Goal: Information Seeking & Learning: Learn about a topic

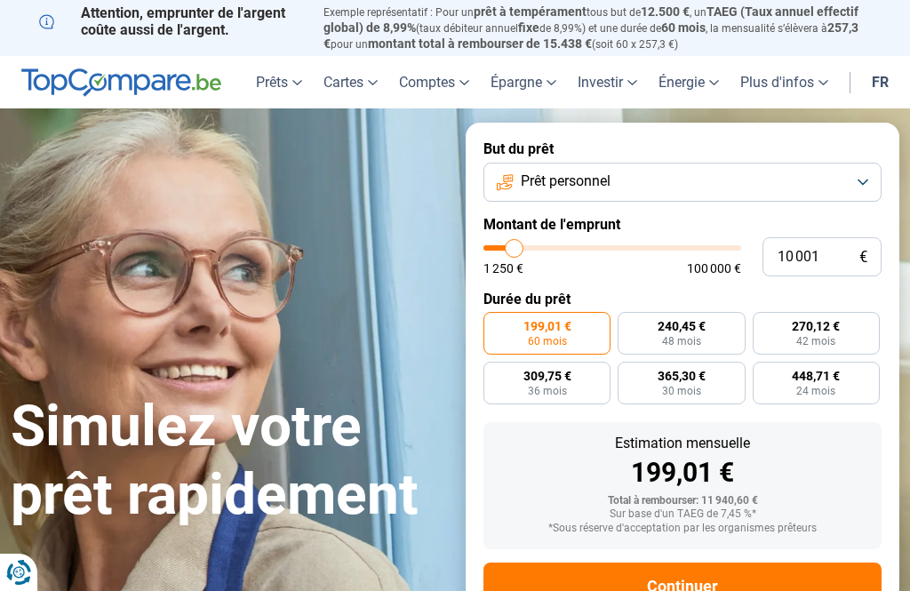
type input "12 250"
type input "12250"
type input "14 500"
type input "14500"
type input "16 250"
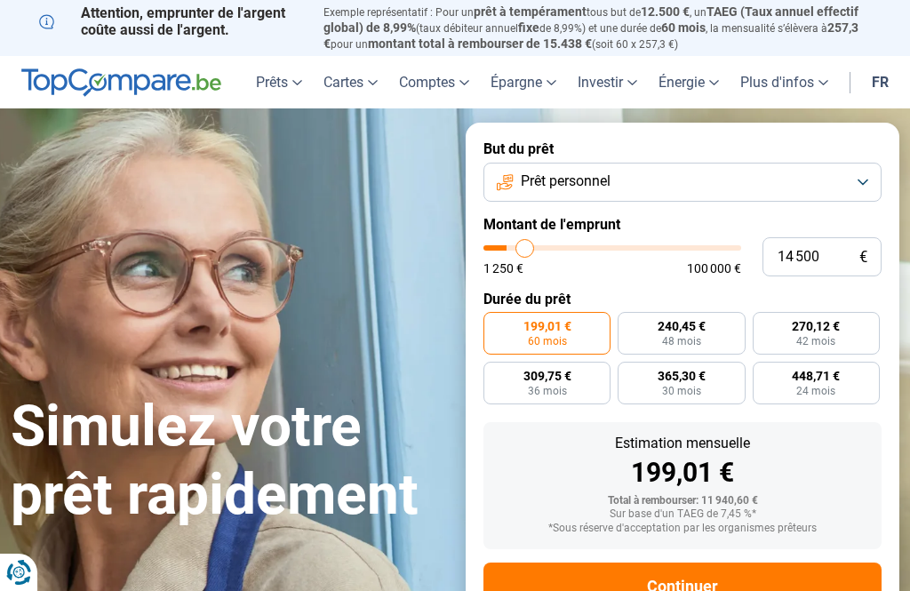
type input "16250"
type input "18 500"
type input "18500"
type input "21 500"
type input "21500"
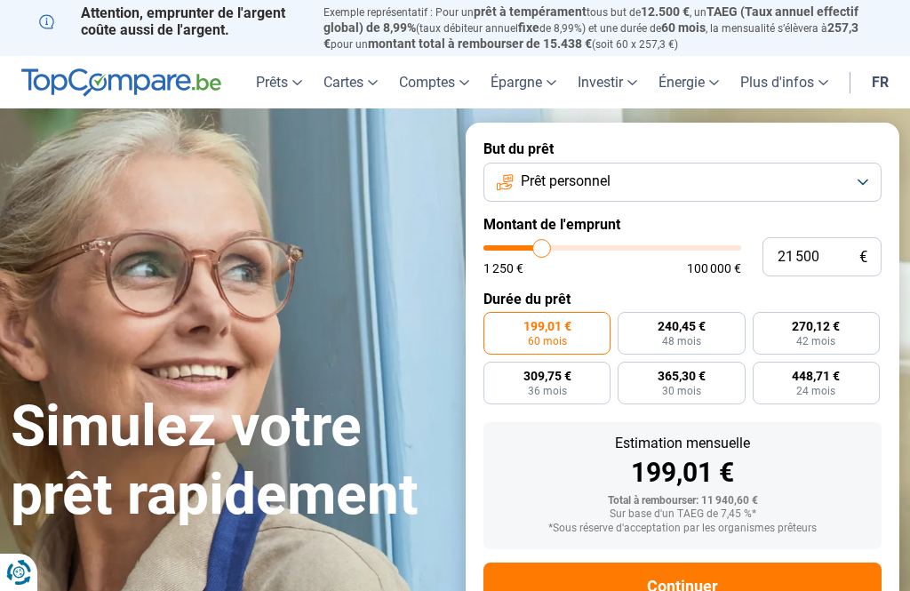
type input "24 500"
type input "24500"
type input "27 750"
type input "27750"
type input "31 000"
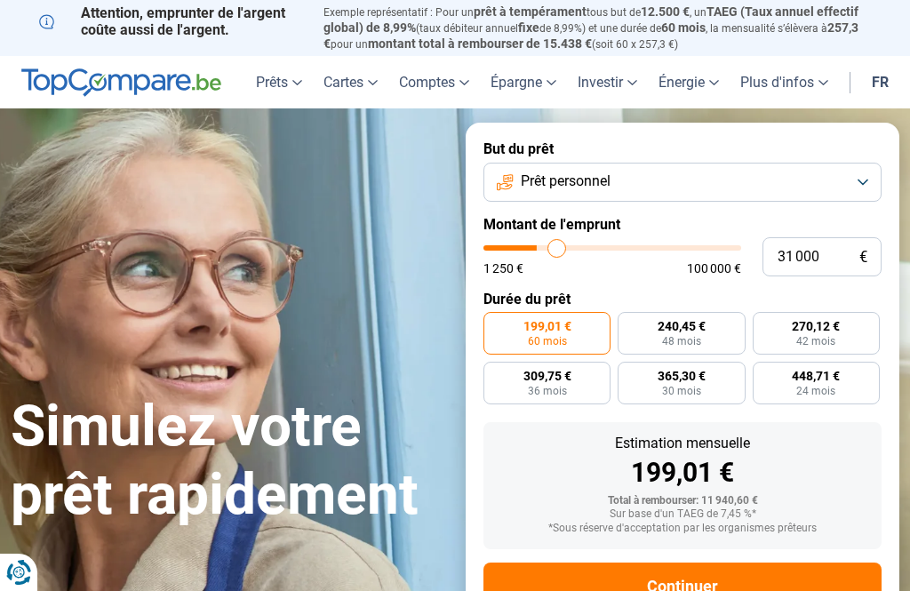
type input "31000"
type input "34 000"
type input "34000"
type input "36 750"
type input "36750"
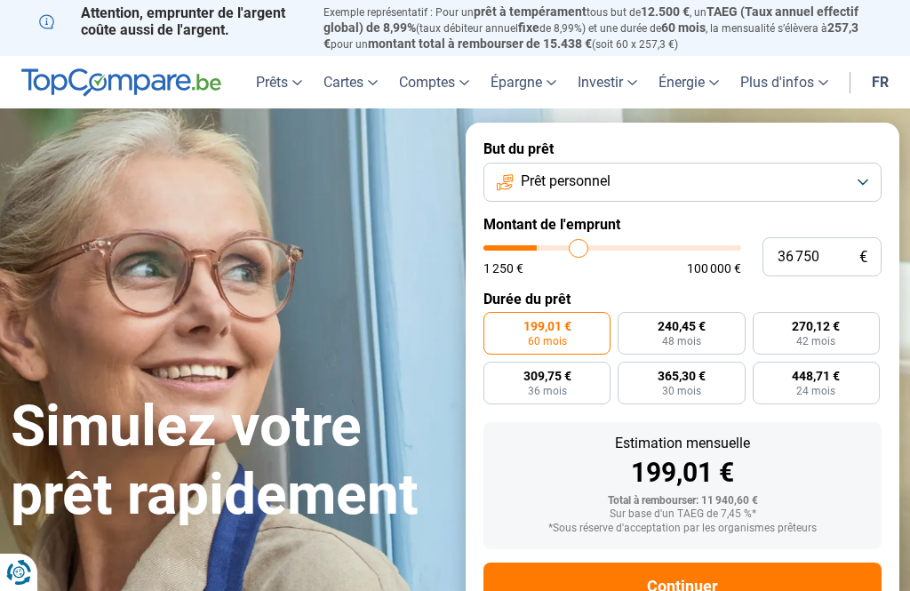
type input "39 250"
type input "39250"
type input "41 500"
type input "41500"
type input "43 250"
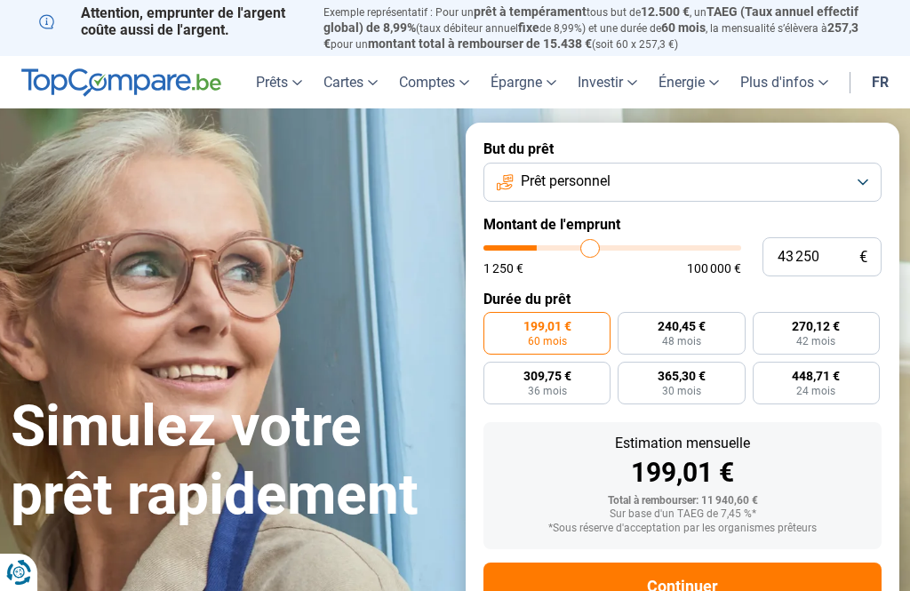
type input "43250"
type input "44 750"
type input "44750"
type input "46 250"
type input "46250"
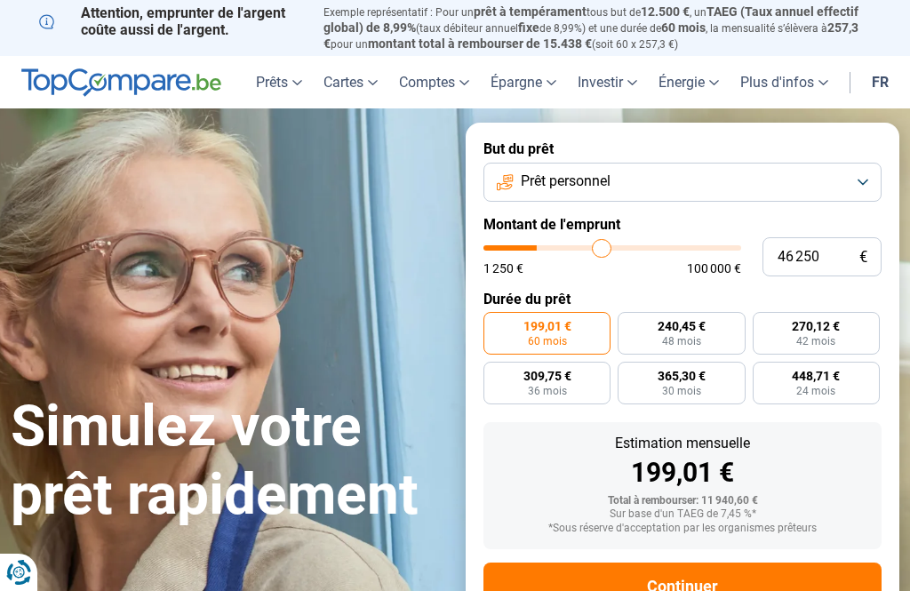
type input "48 000"
type input "48000"
type input "49 250"
type input "49250"
type input "50 250"
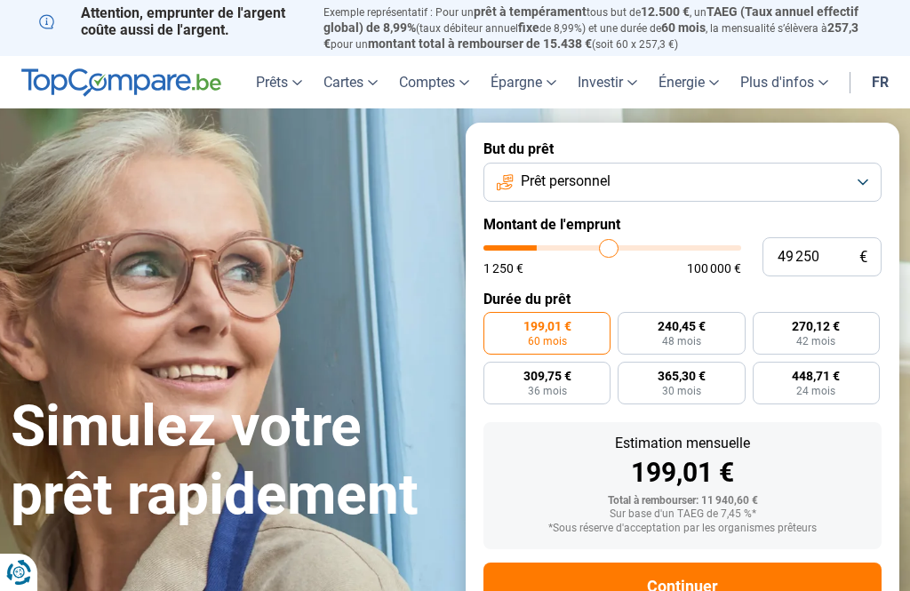
type input "50250"
type input "51 750"
type input "51750"
type input "52 500"
type input "52500"
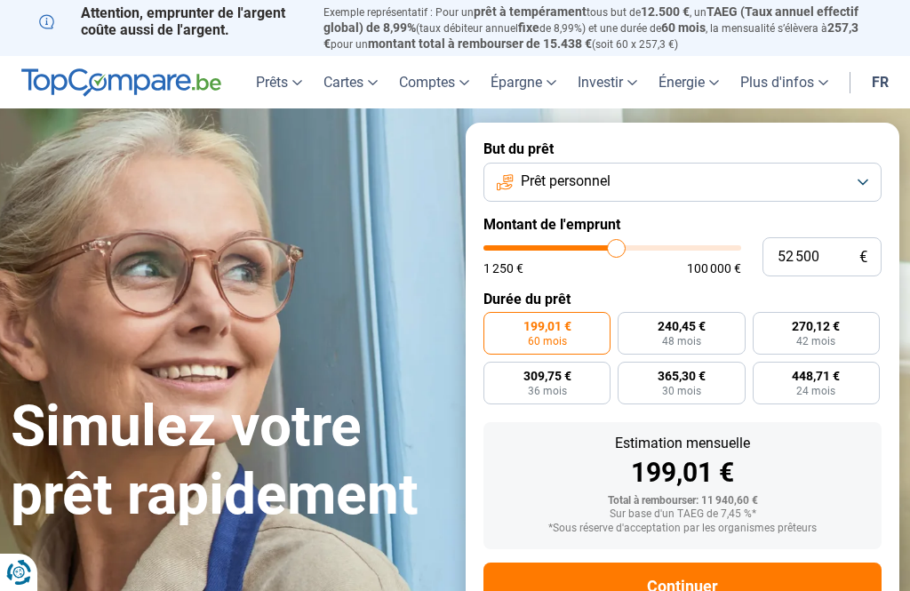
type input "53 250"
type input "53250"
type input "53 750"
type input "53750"
type input "54 000"
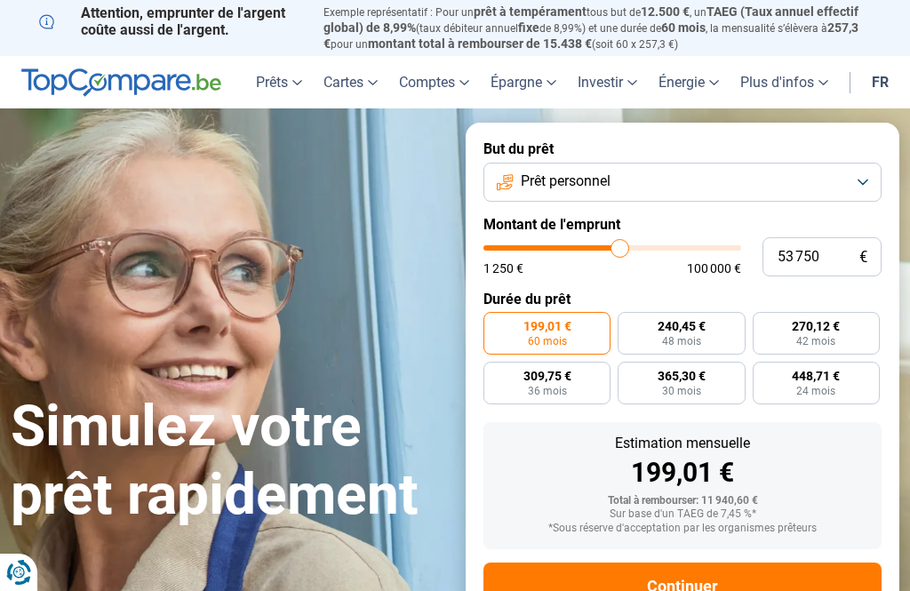
type input "54000"
type input "54 500"
type input "54500"
type input "54 000"
type input "54000"
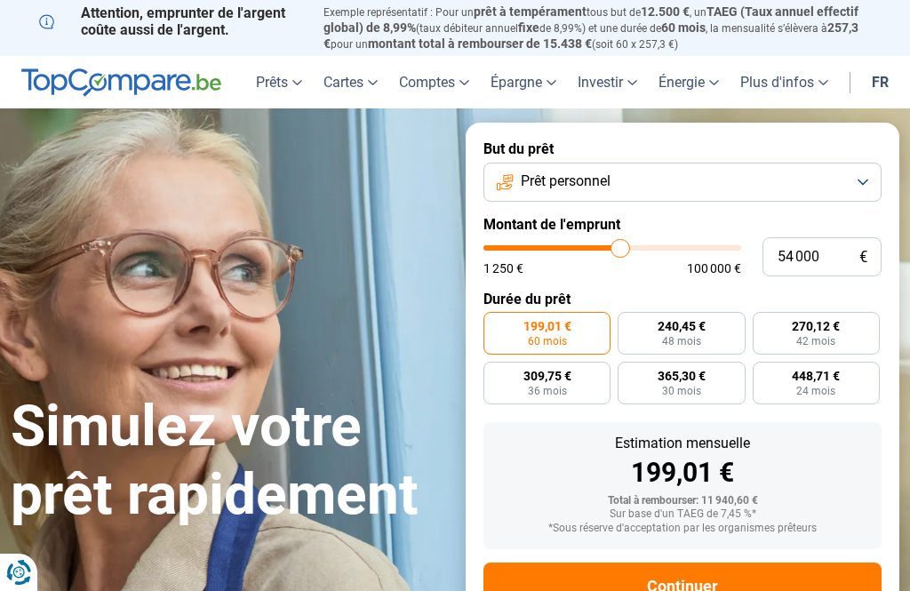
type input "53 750"
type input "53750"
type input "52 250"
type input "52250"
type input "50 750"
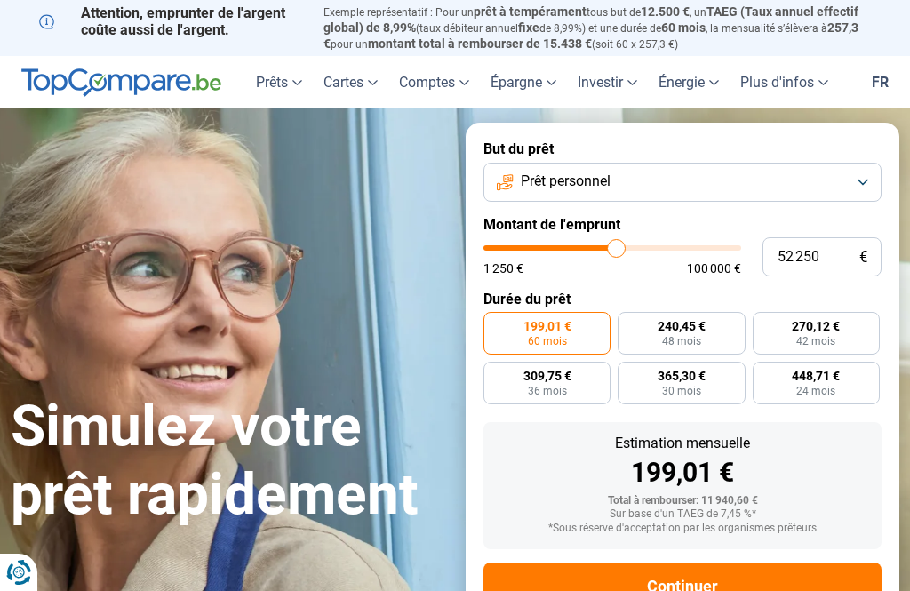
type input "50750"
type input "48 750"
type input "48750"
type input "47 000"
type input "47000"
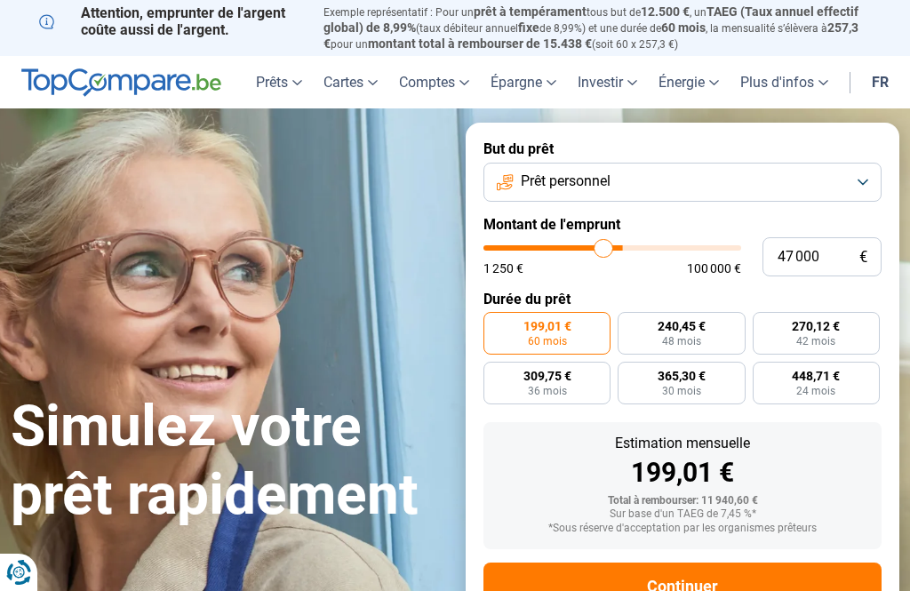
type input "45 250"
type input "45250"
type input "43 750"
type input "43750"
type input "42 500"
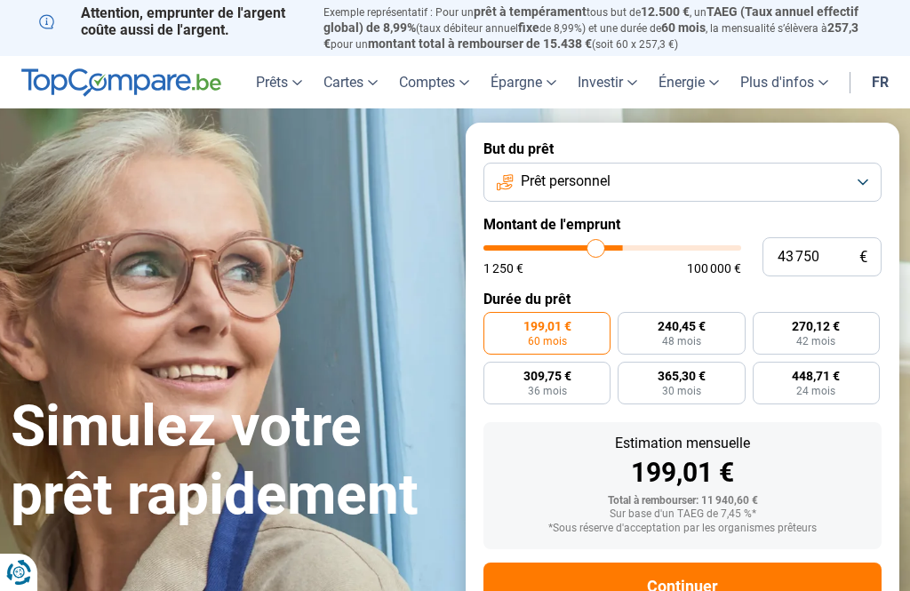
type input "42500"
type input "41 000"
type input "41000"
type input "40 000"
type input "40000"
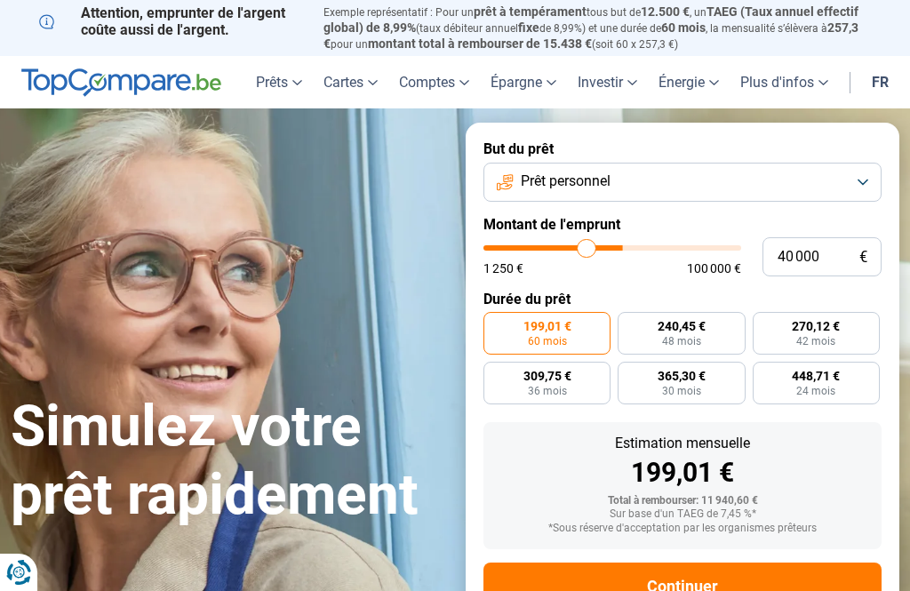
type input "39 250"
type input "39250"
type input "38 000"
type input "38000"
type input "37 500"
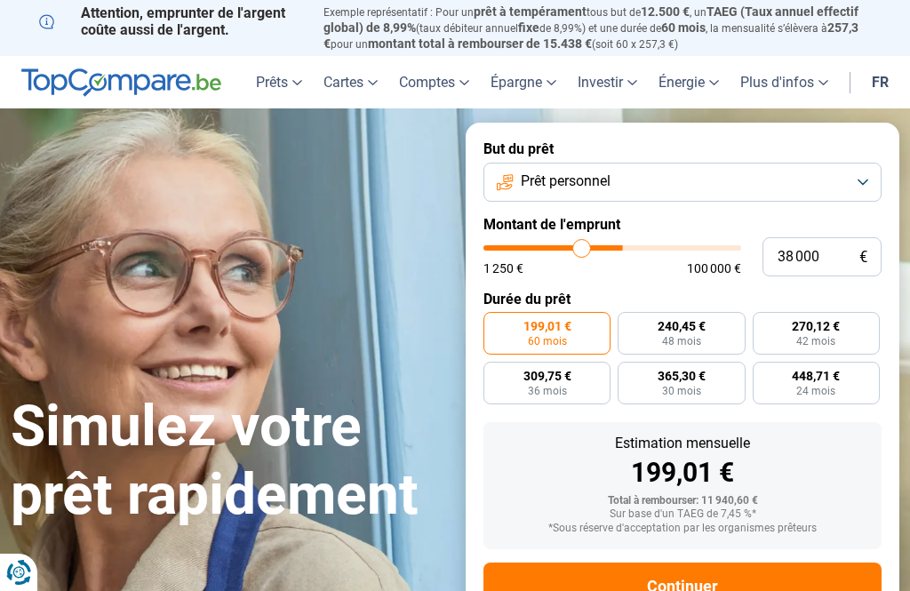
type input "37500"
type input "37 000"
type input "37000"
type input "36 250"
type input "36250"
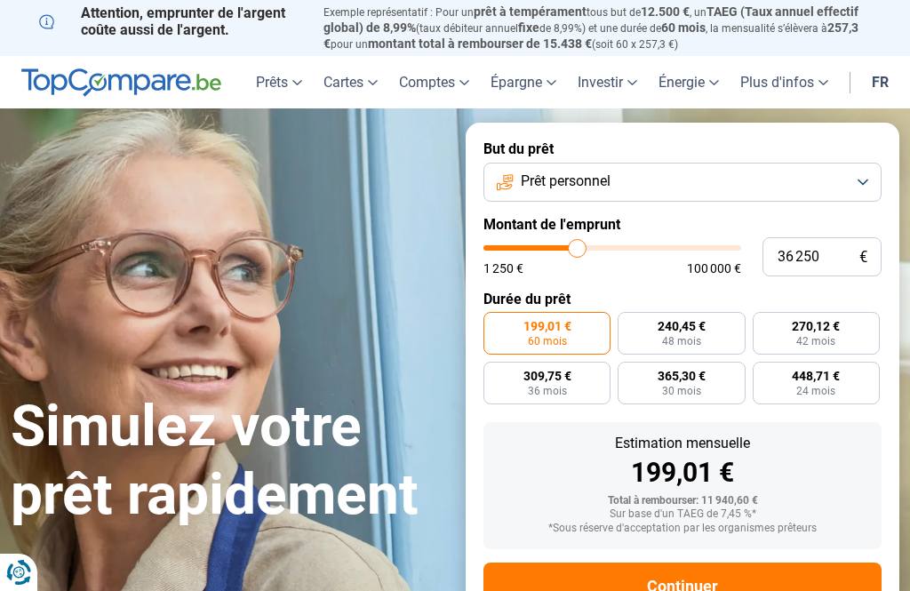
type input "36 000"
type input "36000"
type input "35 500"
type input "35500"
type input "35 250"
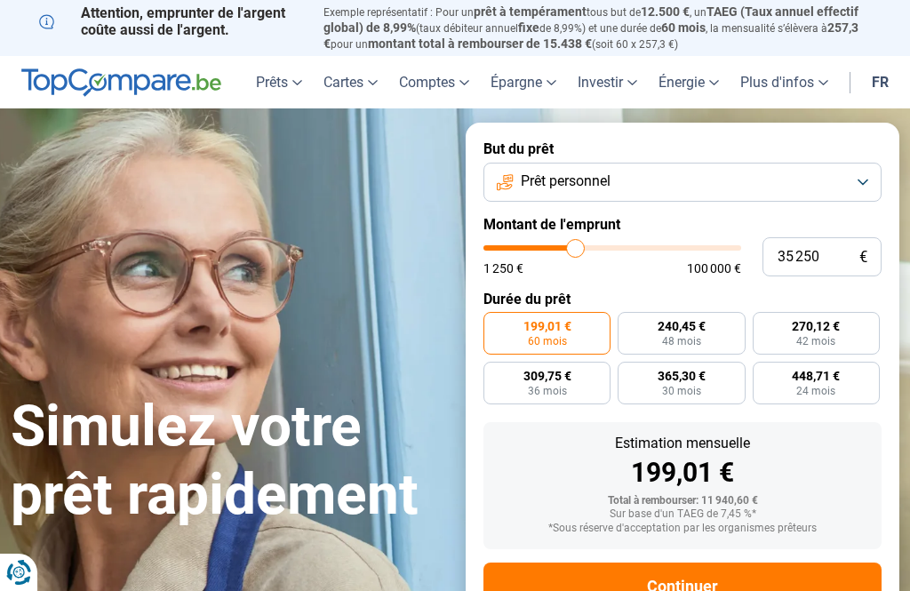
type input "35250"
type input "34 750"
type input "34750"
type input "34 500"
type input "34500"
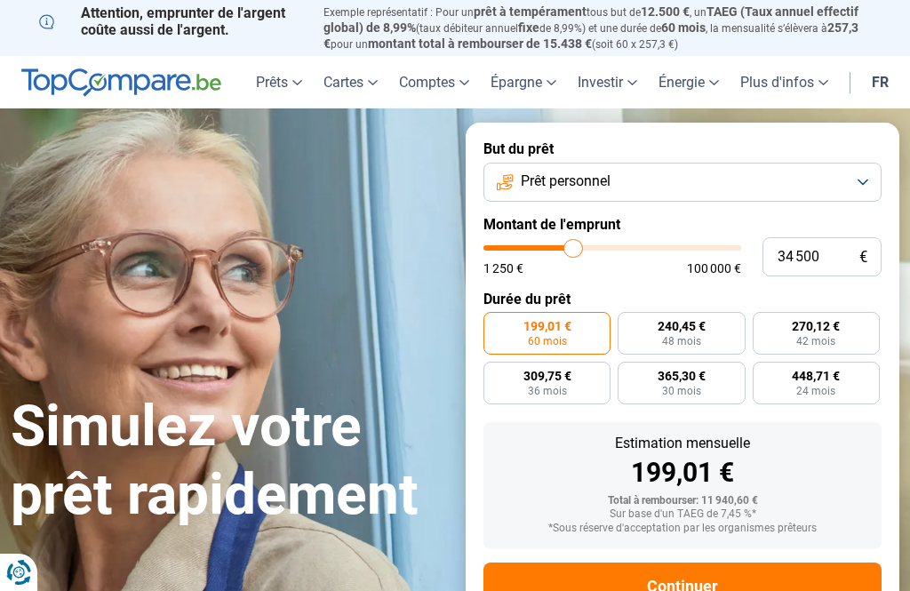
type input "34 000"
type input "34000"
type input "33 750"
type input "33750"
type input "33 000"
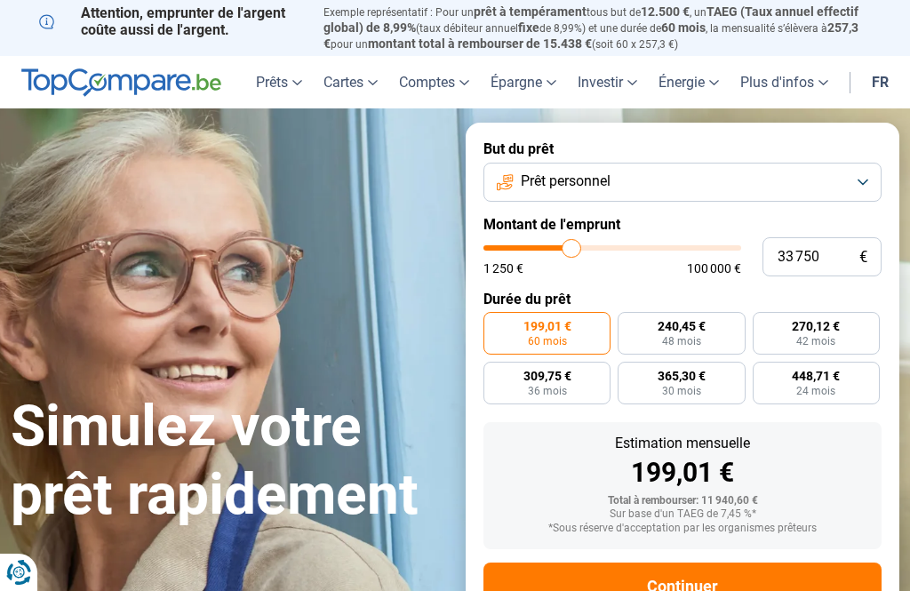
type input "33000"
type input "32 500"
type input "32500"
type input "31 750"
type input "31750"
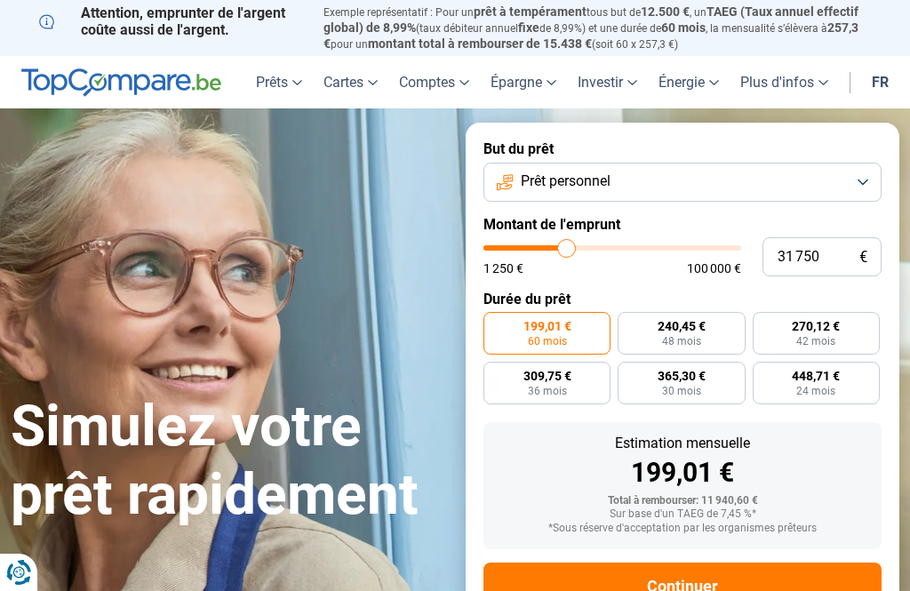
type input "31 500"
type input "31500"
type input "31 000"
type input "31000"
type input "30 250"
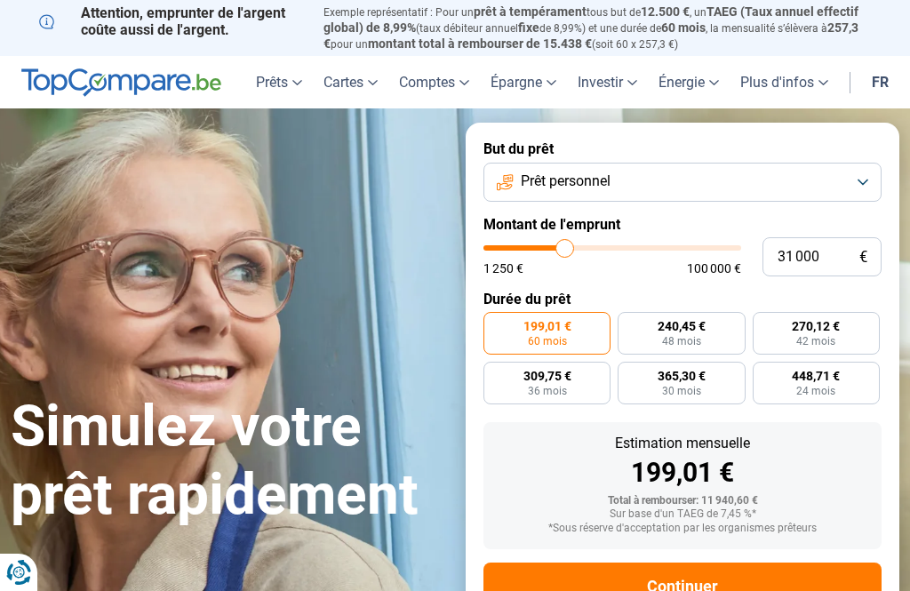
type input "30250"
type input "30 000"
type input "30000"
type input "29 500"
type input "29500"
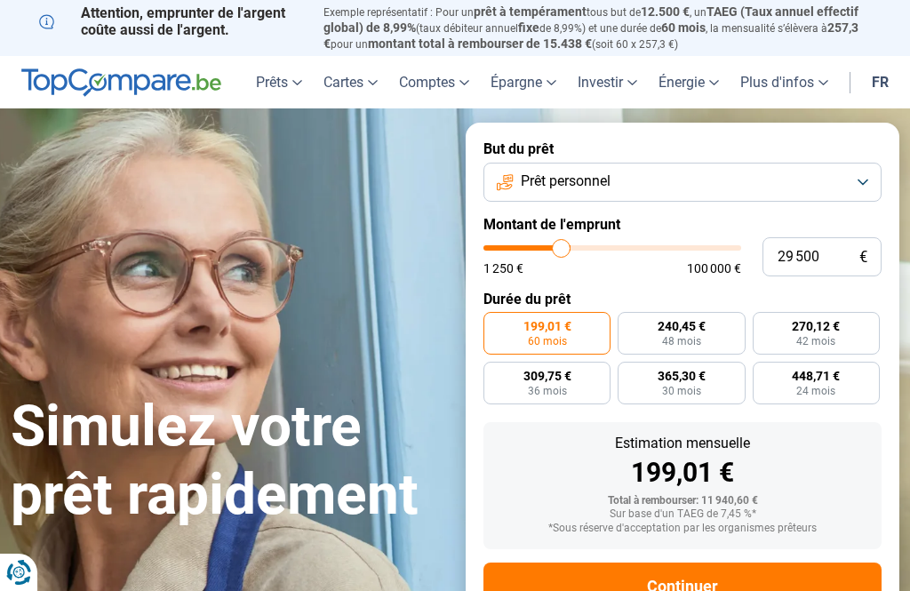
type input "29 250"
type input "29250"
type input "28 500"
type input "28500"
type input "28 000"
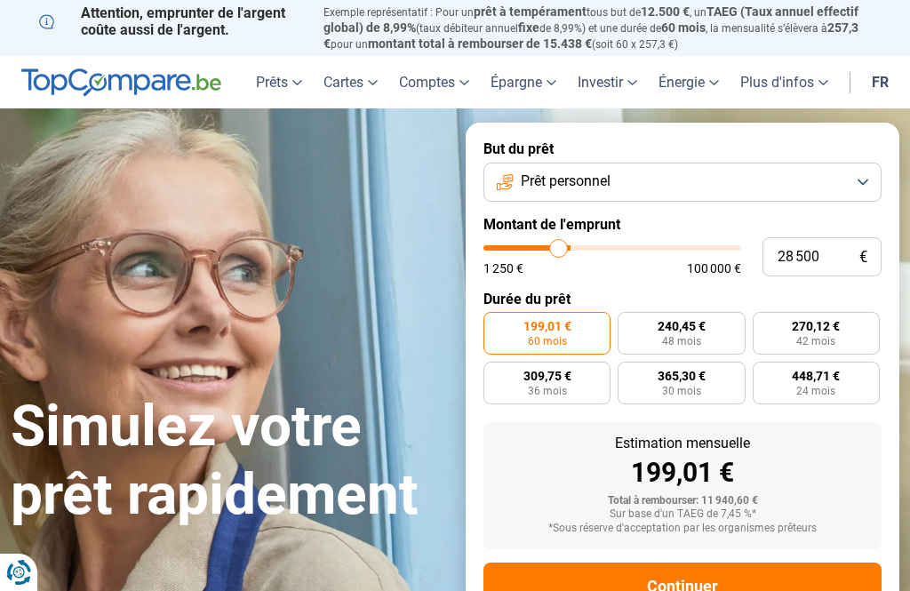
type input "28000"
type input "27 750"
type input "27750"
type input "27 500"
type input "27500"
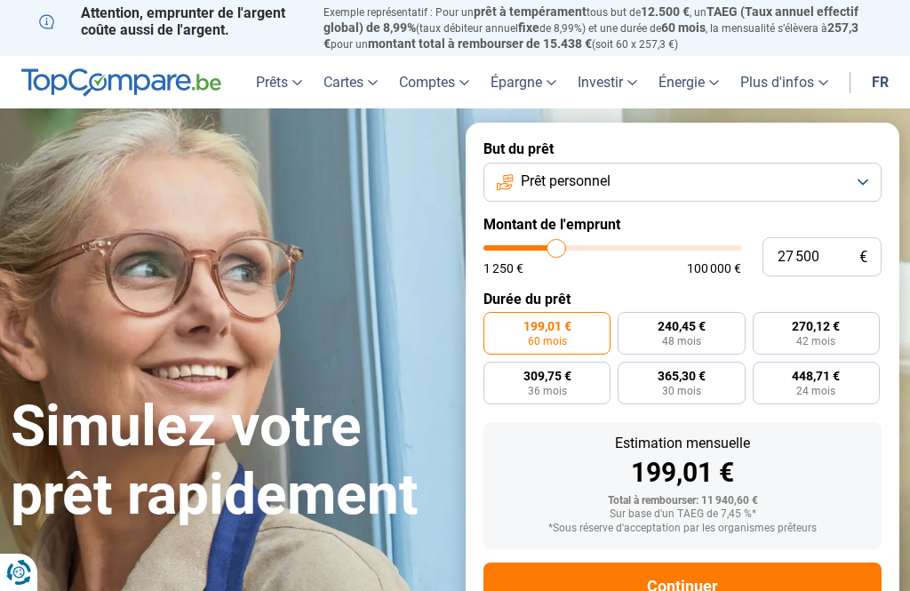
type input "27 000"
type input "27000"
type input "26 750"
type input "26750"
type input "26 250"
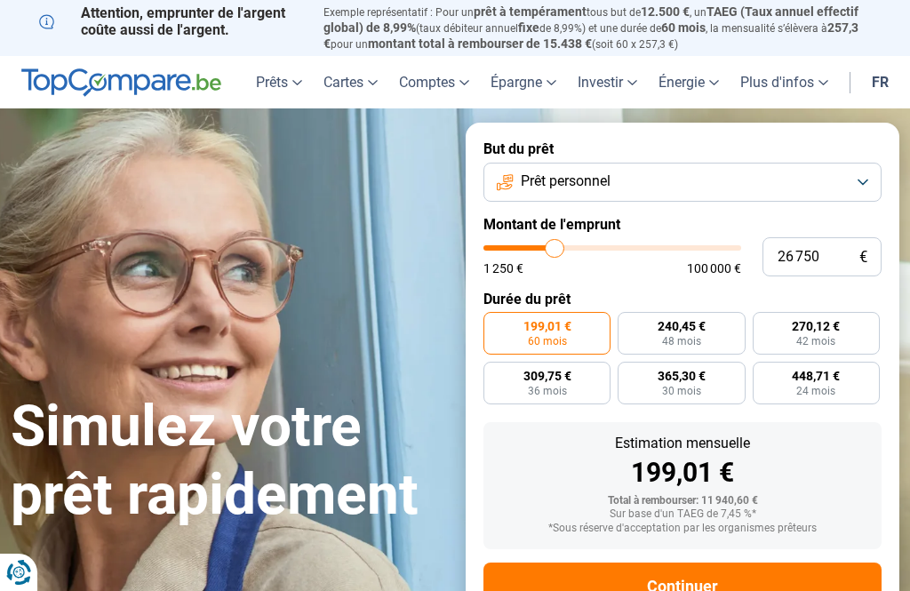
type input "26250"
type input "26 000"
type input "26000"
type input "25 500"
type input "25500"
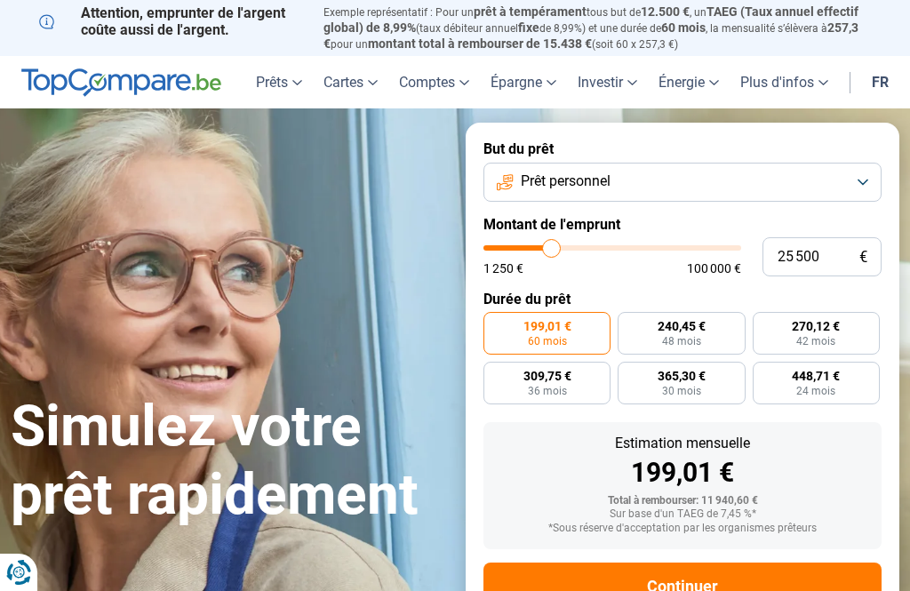
type input "25 250"
type input "25250"
type input "24 750"
type input "24750"
type input "24 500"
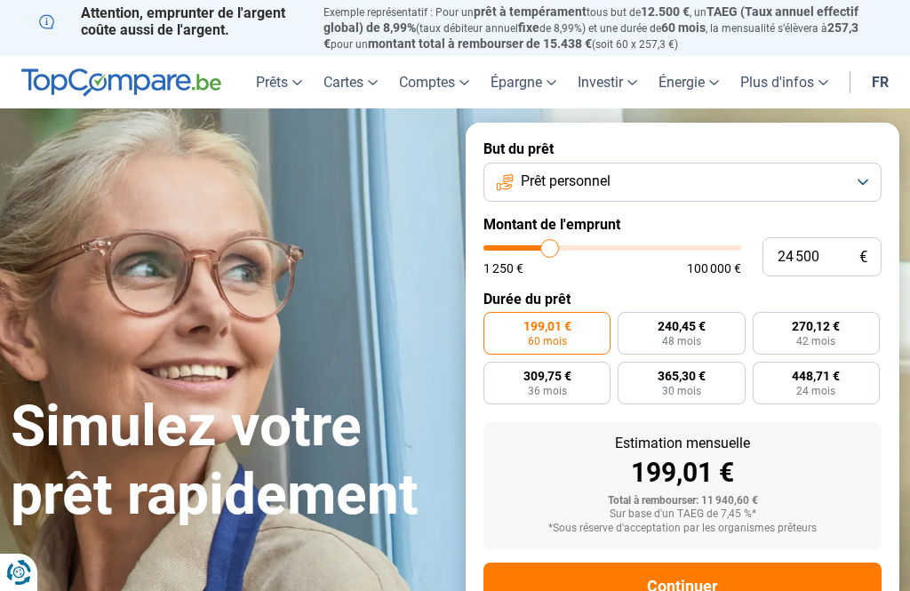
type input "24500"
type input "24 000"
type input "24000"
type input "23 750"
type input "23750"
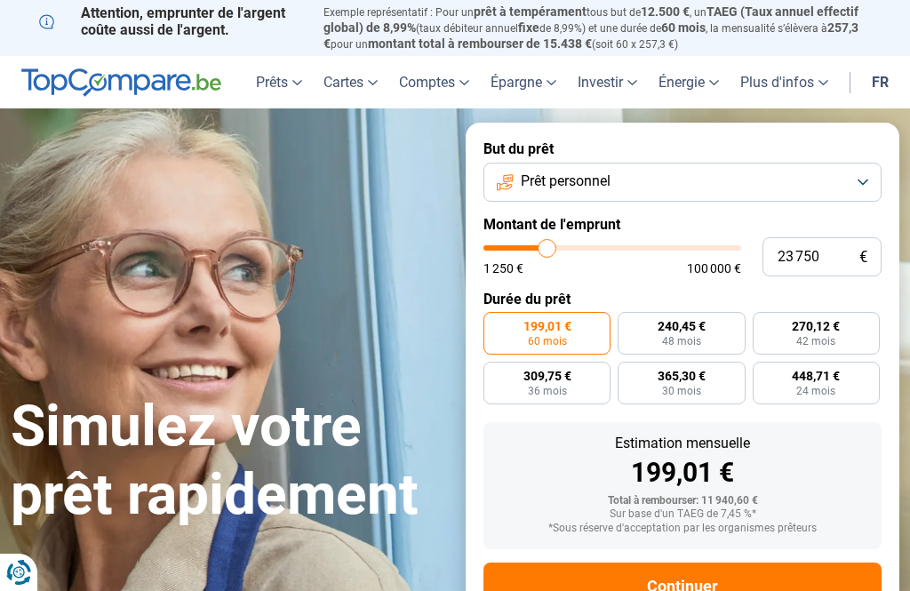
type input "23 250"
type input "23250"
type input "23 000"
type input "23000"
type input "22 500"
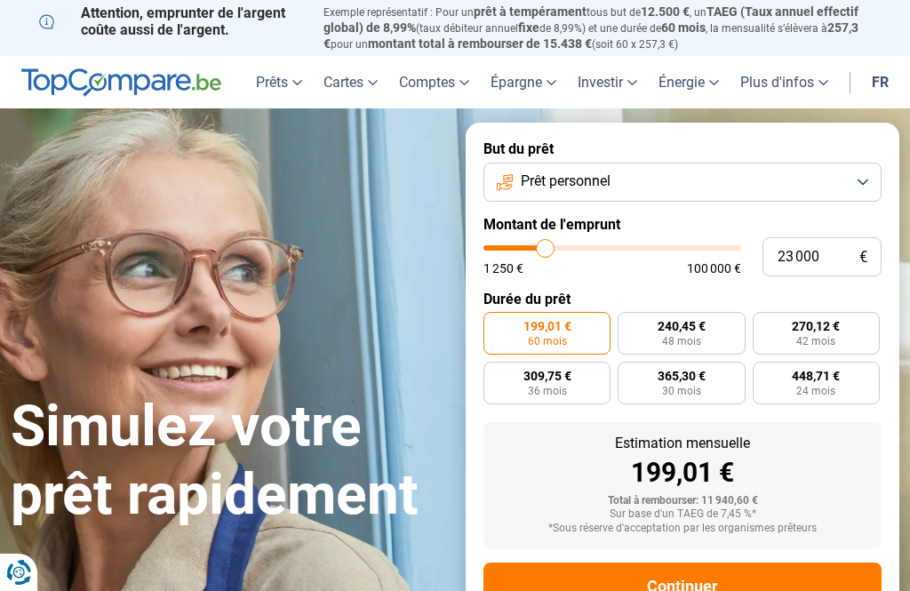
type input "22500"
type input "22 250"
type input "22250"
type input "21 750"
type input "21750"
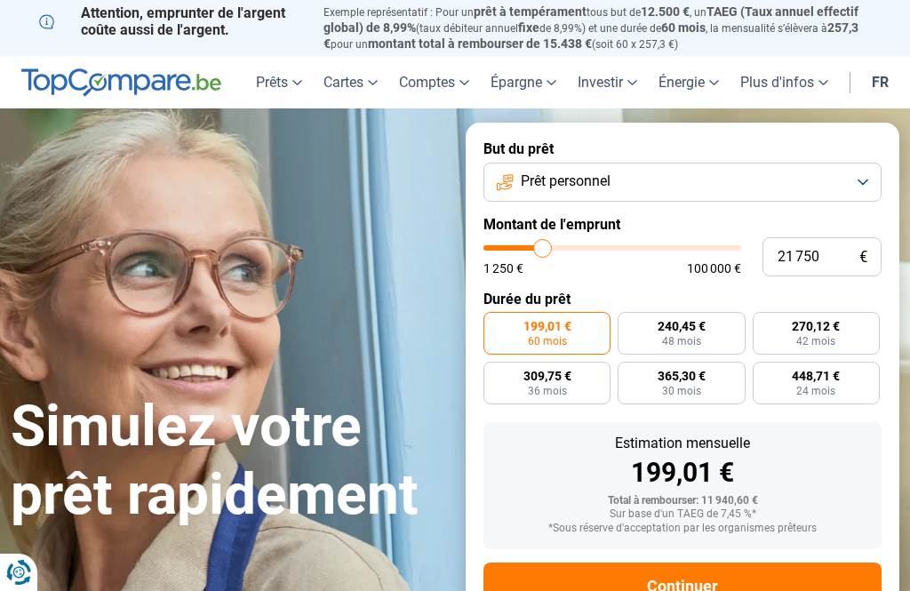
type input "21 500"
type input "21500"
type input "21 000"
type input "21000"
type input "20 750"
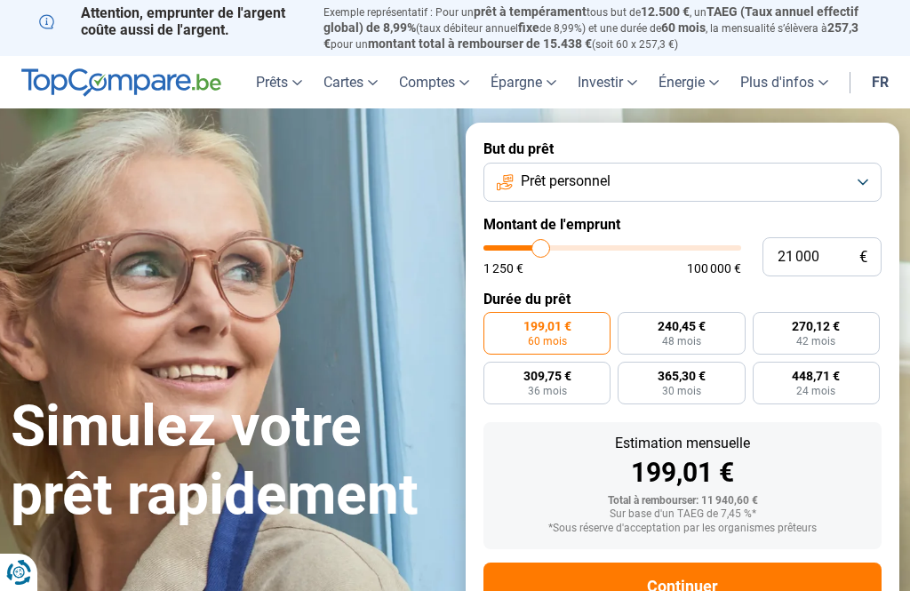
type input "20750"
type input "20 250"
type input "20250"
type input "20 000"
type input "20000"
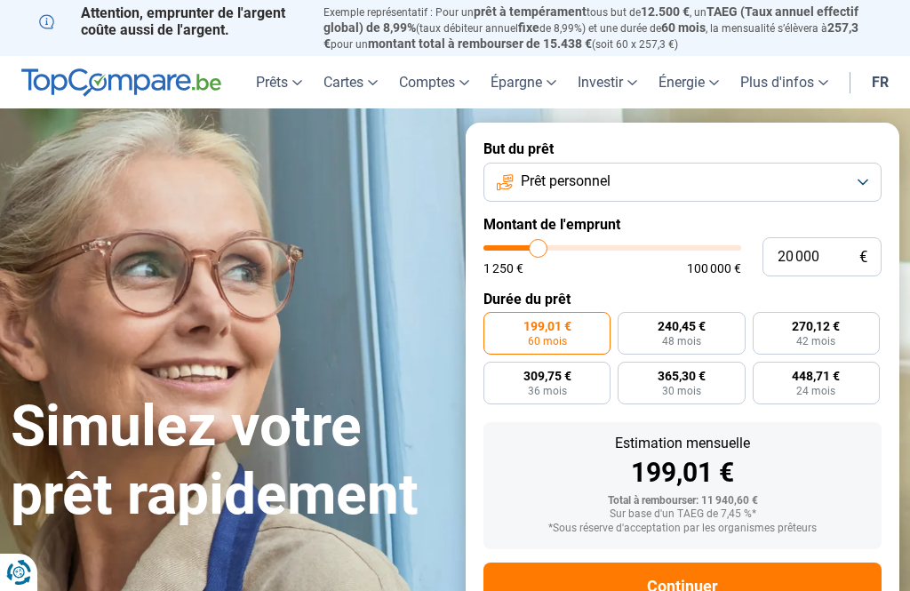
radio input "false"
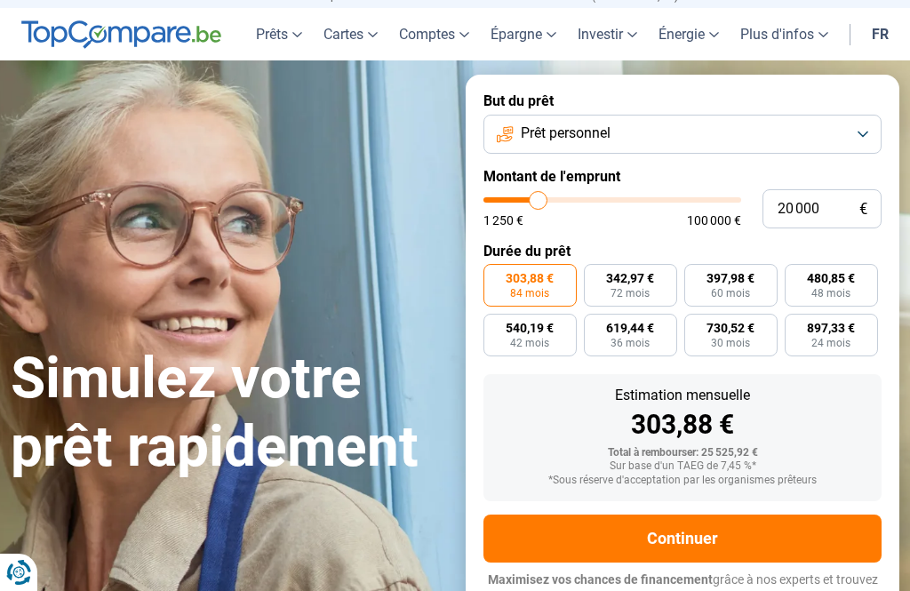
scroll to position [55, 0]
